Goal: Find specific page/section: Find specific page/section

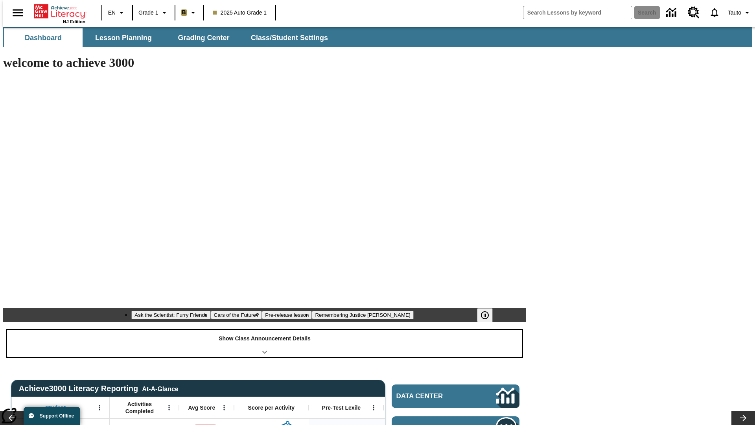
click at [265, 330] on div "Show Class Announcement Details" at bounding box center [264, 343] width 515 height 27
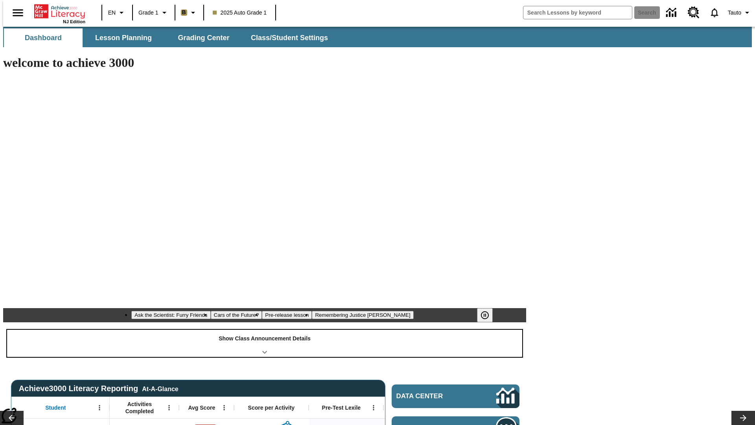
click at [265, 330] on div "Show Class Announcement Details" at bounding box center [264, 343] width 515 height 27
